Goal: Transaction & Acquisition: Purchase product/service

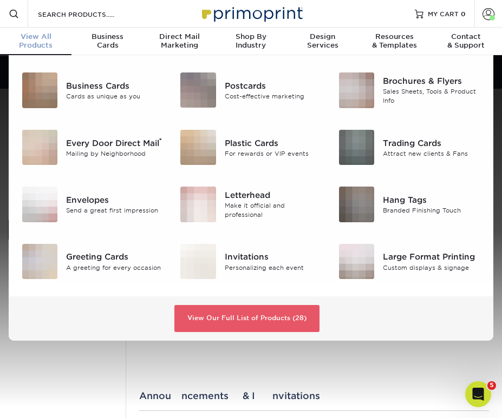
click at [49, 43] on div "View All Products" at bounding box center [35, 40] width 71 height 17
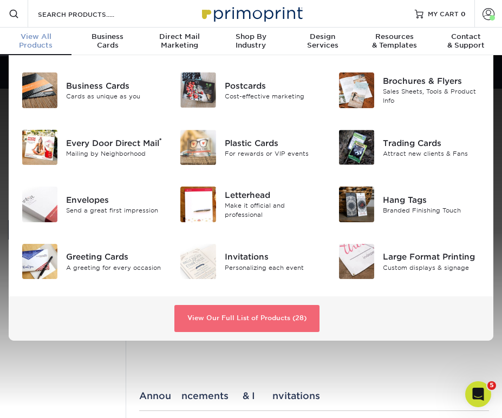
click at [262, 315] on link "View Our Full List of Products (28)" at bounding box center [246, 318] width 145 height 27
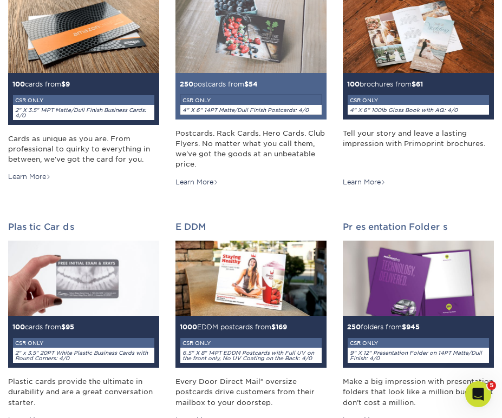
scroll to position [205, 0]
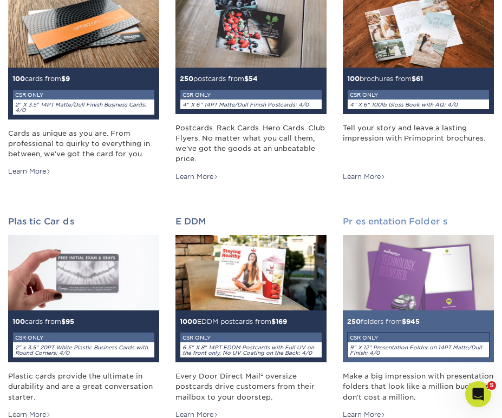
click at [392, 280] on img at bounding box center [418, 272] width 151 height 75
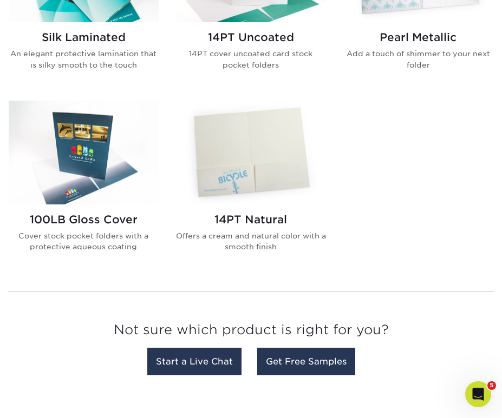
scroll to position [804, 0]
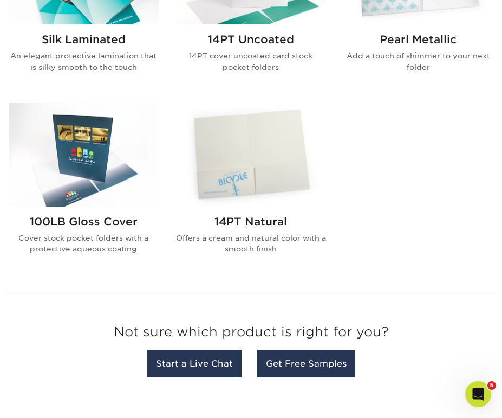
click at [451, 150] on div "Matte A dull aqueous coating provides a uniform finish Glossy UV Coated Glossy …" at bounding box center [251, 6] width 502 height 560
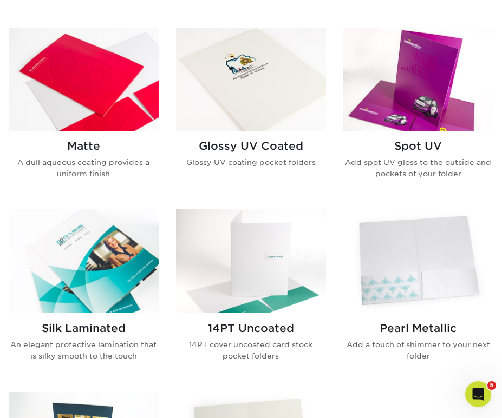
scroll to position [526, 0]
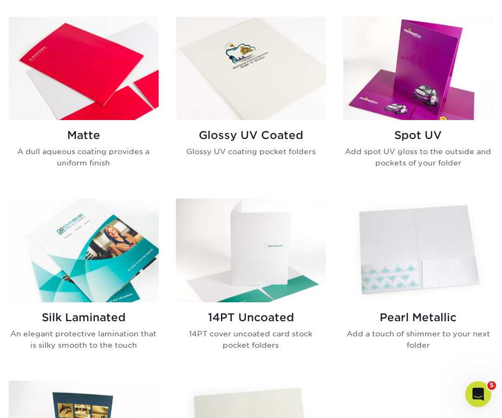
click at [427, 94] on img at bounding box center [418, 69] width 150 height 104
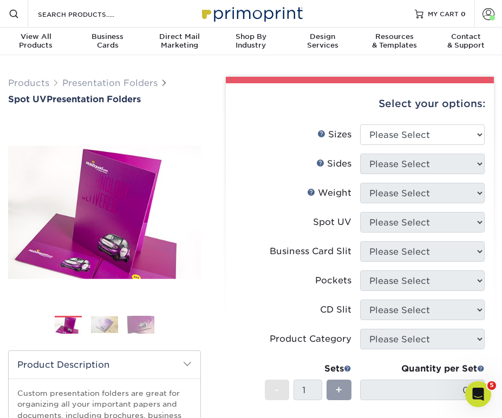
click at [394, 145] on li "Sizes Help Sizes Please Select 6" x 9" 9" x 12"" at bounding box center [360, 139] width 250 height 29
click at [394, 139] on select "Please Select 6" x 9" 9" x 12"" at bounding box center [422, 135] width 125 height 21
select select "9.00x12.00"
click at [360, 125] on select "Please Select 6" x 9" 9" x 12"" at bounding box center [422, 135] width 125 height 21
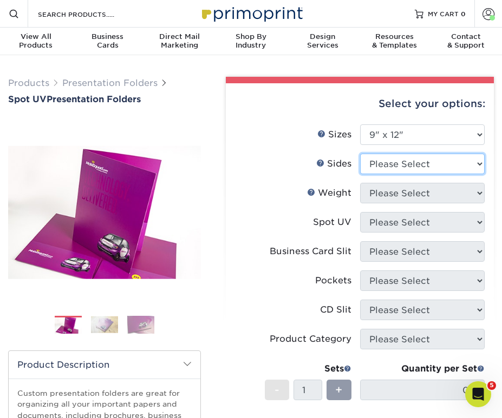
click at [392, 168] on select "Please Select Print Both Sides Print Front Only" at bounding box center [422, 164] width 125 height 21
select select "13abbda7-1d64-4f25-8bb2-c179b224825d"
click at [360, 154] on select "Please Select Print Both Sides Print Front Only" at bounding box center [422, 164] width 125 height 21
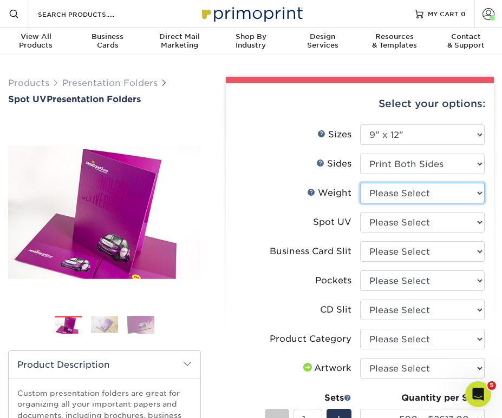
click at [395, 192] on select "Please Select 16PT" at bounding box center [422, 193] width 125 height 21
select select "16PT"
click at [360, 183] on select "Please Select 16PT" at bounding box center [422, 193] width 125 height 21
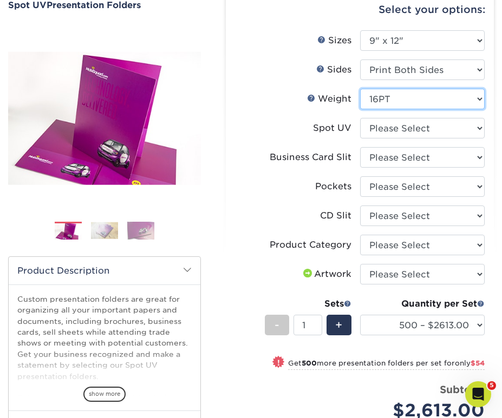
scroll to position [89, 0]
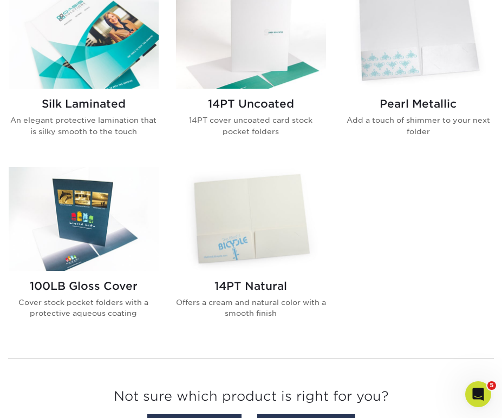
scroll to position [743, 0]
